Goal: Check status: Check status

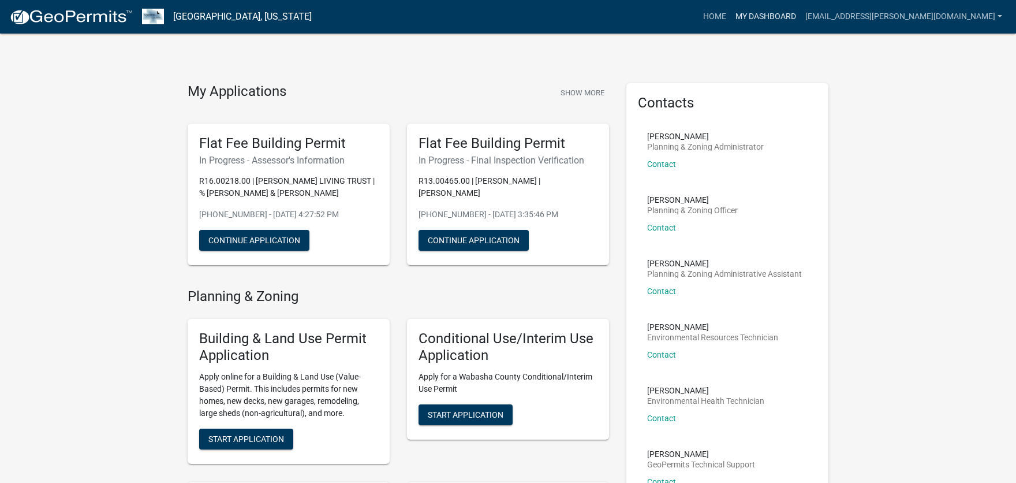
click at [801, 21] on link "My Dashboard" at bounding box center [766, 17] width 70 height 22
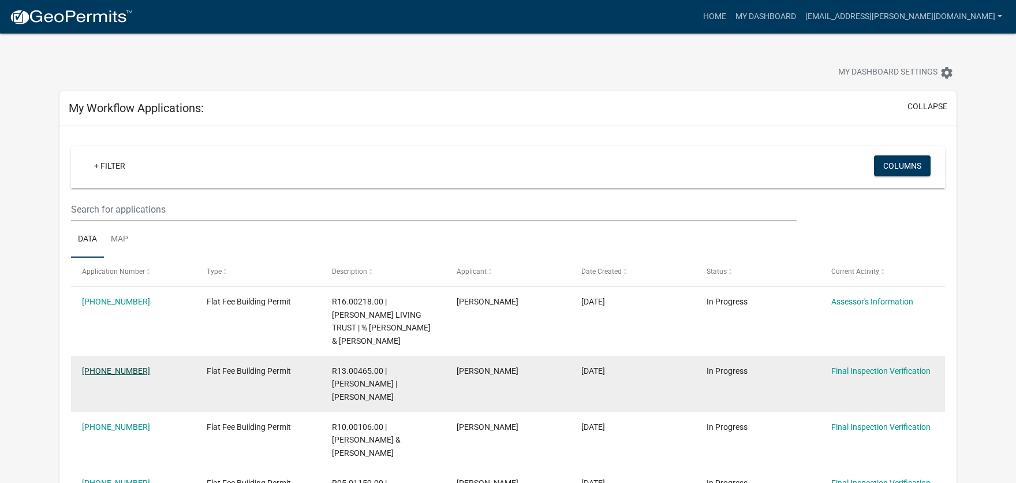
click at [101, 366] on link "[PHONE_NUMBER]" at bounding box center [116, 370] width 68 height 9
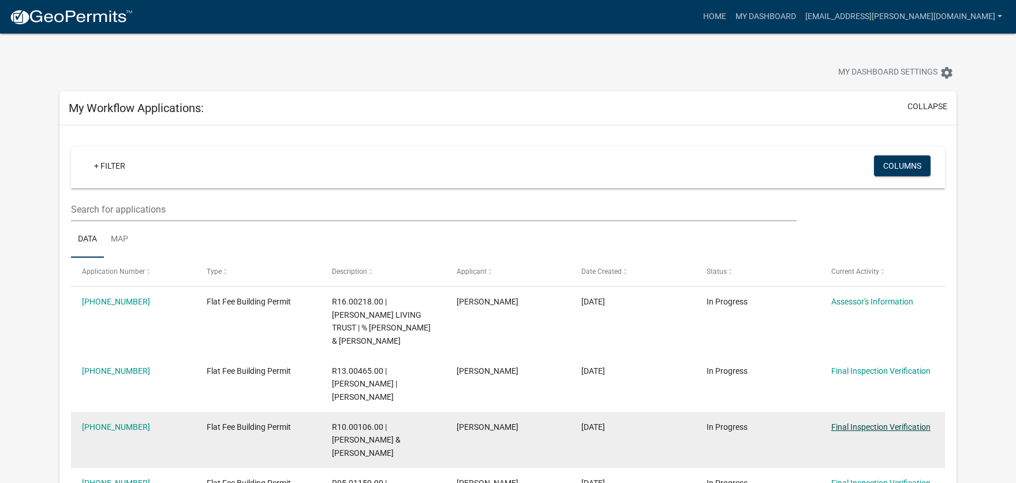
click at [867, 422] on link "Final Inspection Verification" at bounding box center [881, 426] width 99 height 9
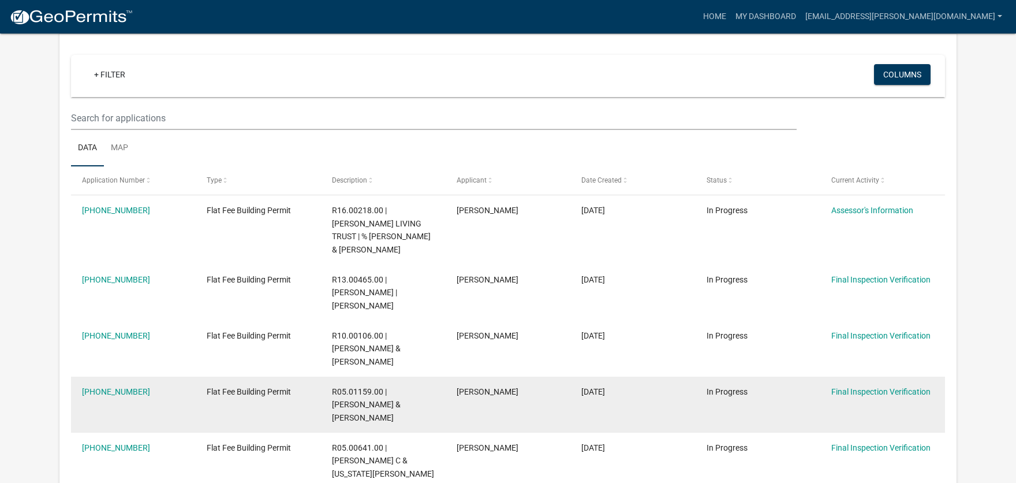
scroll to position [104, 0]
